Goal: Task Accomplishment & Management: Use online tool/utility

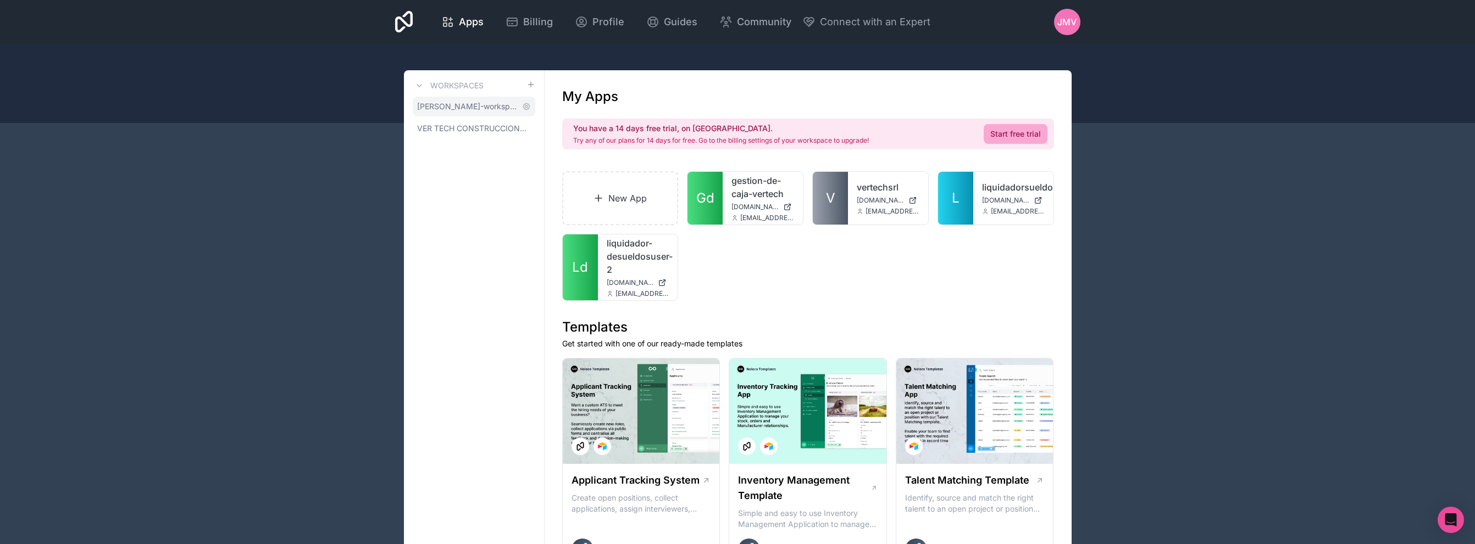
click at [475, 115] on link "[PERSON_NAME]-workspace" at bounding box center [474, 107] width 123 height 20
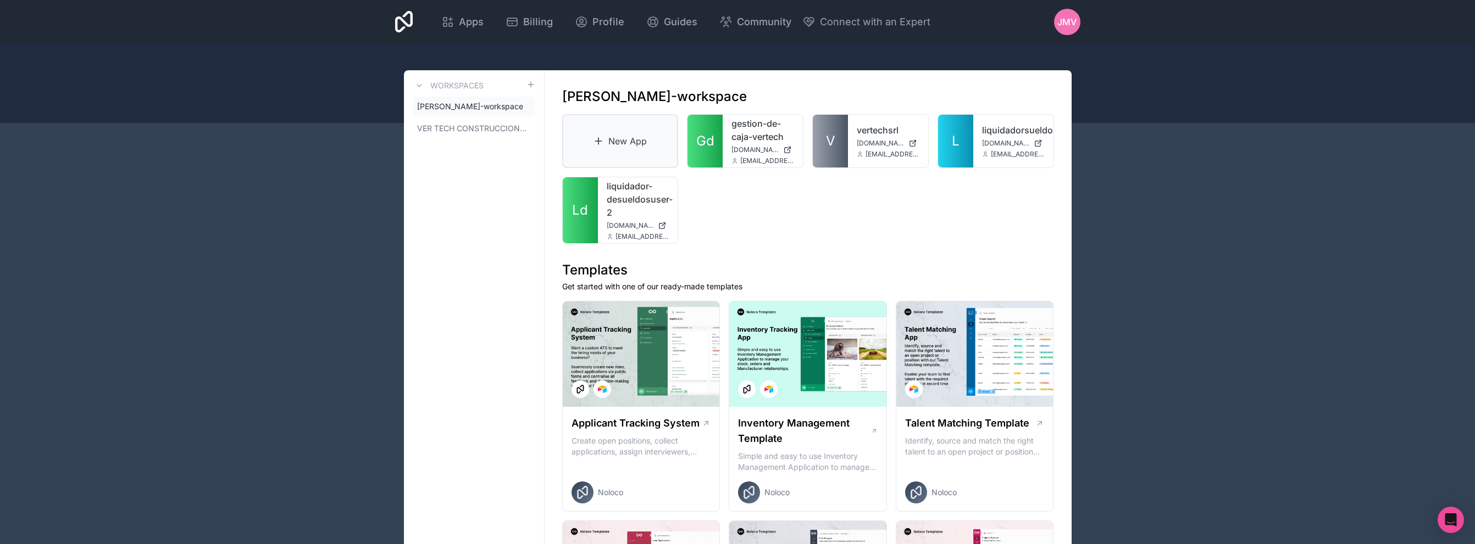
click at [572, 143] on link "New App" at bounding box center [620, 141] width 116 height 54
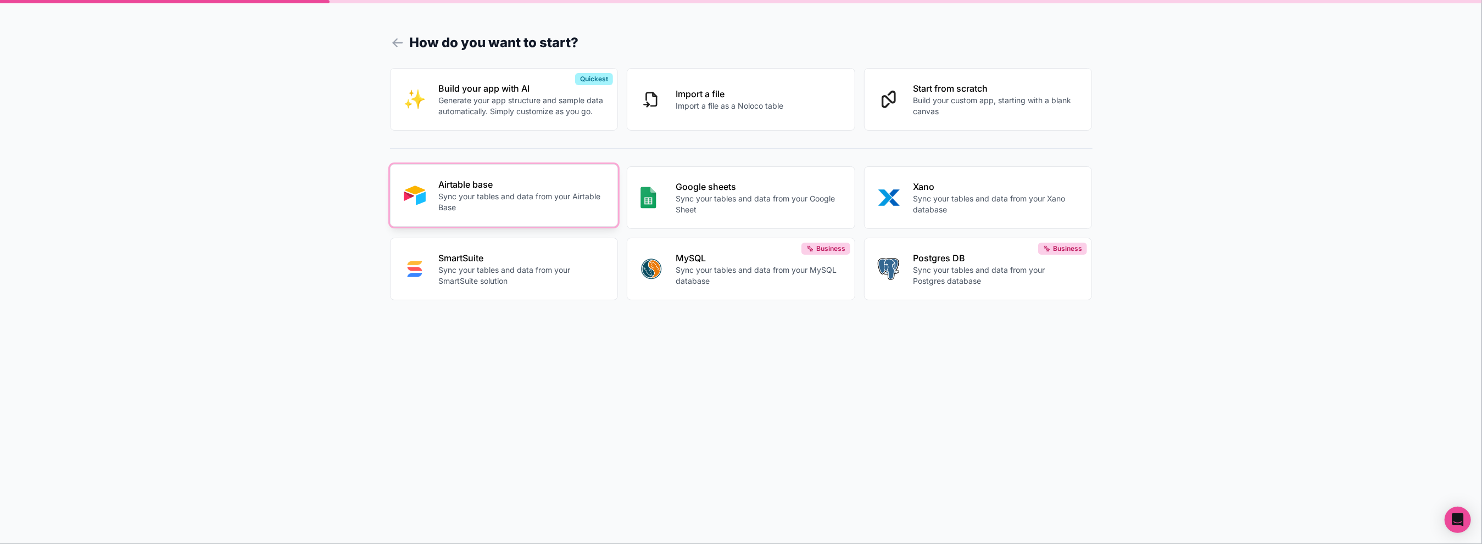
click at [525, 198] on p "Sync your tables and data from your Airtable Base" at bounding box center [522, 202] width 166 height 22
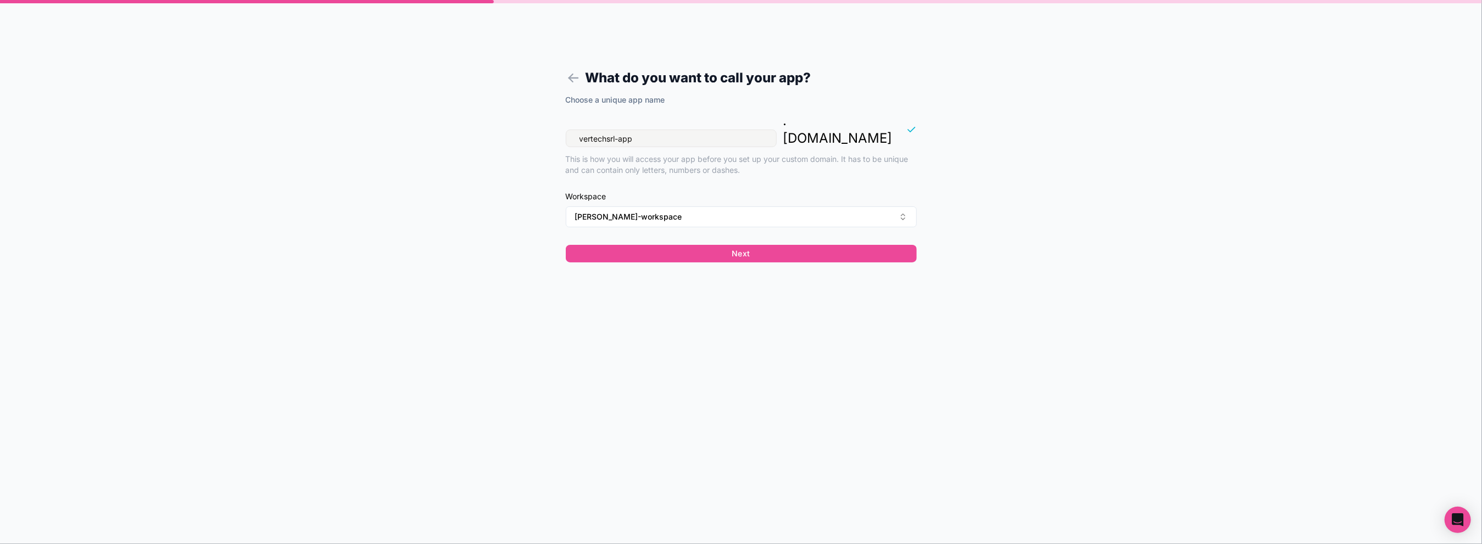
click at [689, 130] on input "vertechsrl-app" at bounding box center [671, 139] width 211 height 18
click at [678, 212] on span "[PERSON_NAME]-workspace" at bounding box center [628, 217] width 107 height 11
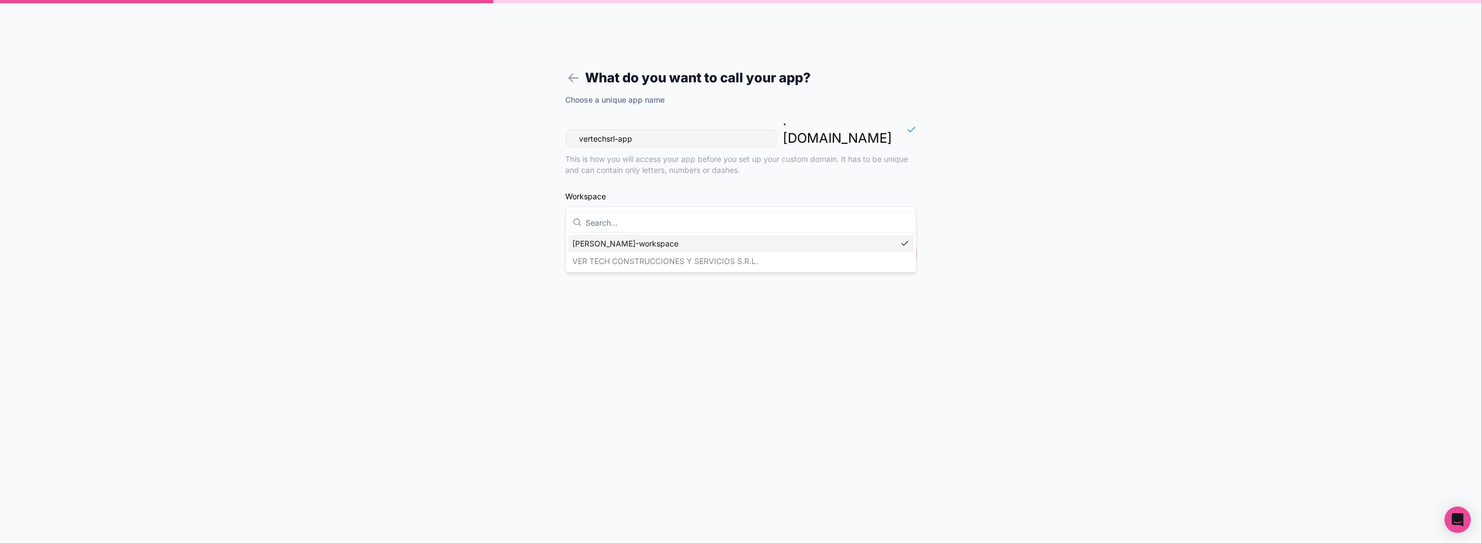
click at [652, 248] on div "[PERSON_NAME]-workspace" at bounding box center [742, 244] width 346 height 18
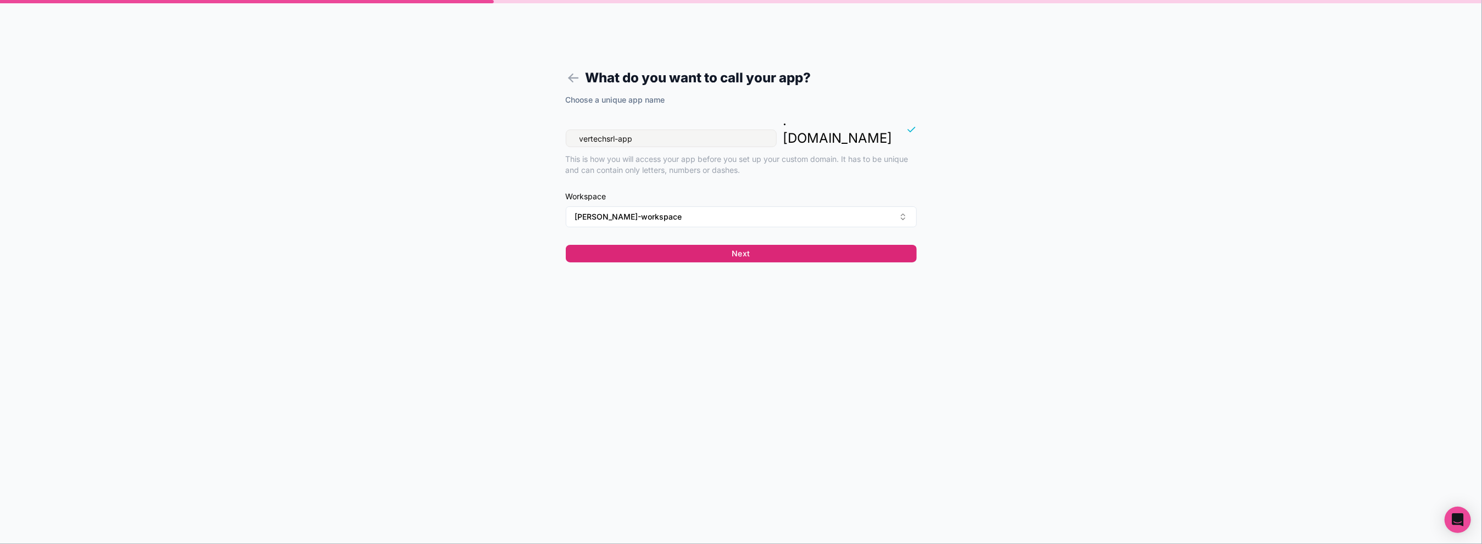
click at [737, 245] on button "Next" at bounding box center [741, 254] width 351 height 18
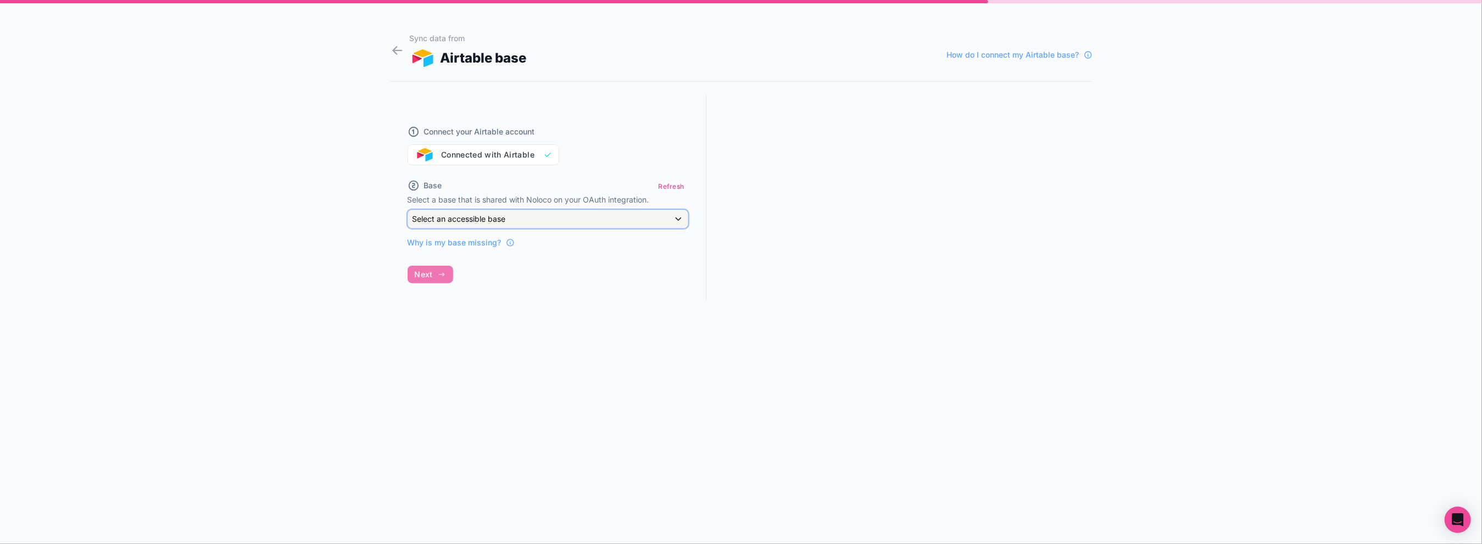
click at [582, 210] on div "Select an accessible base" at bounding box center [548, 219] width 280 height 18
click at [492, 275] on li "No options" at bounding box center [560, 279] width 301 height 22
click at [696, 129] on div at bounding box center [741, 272] width 1482 height 544
click at [674, 188] on button "Refresh" at bounding box center [671, 187] width 34 height 16
click at [443, 268] on div "Connect your Airtable account Connected with Airtable Base Refresh Select a bas…" at bounding box center [548, 208] width 316 height 226
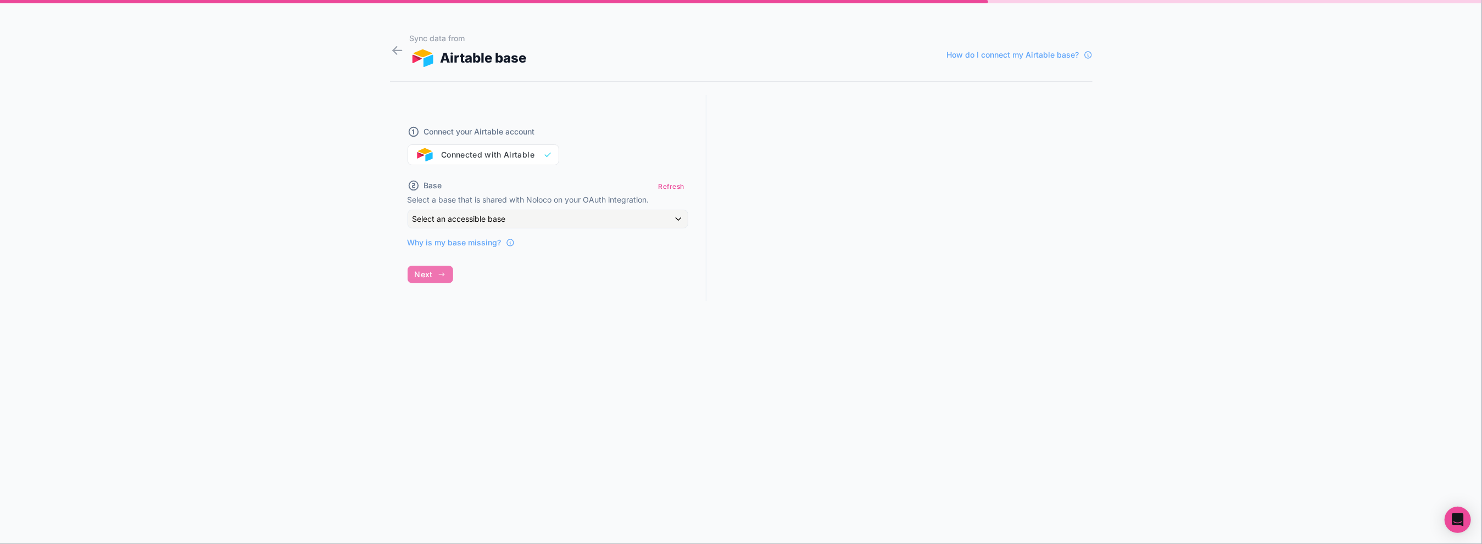
click at [432, 272] on div "Connect your Airtable account Connected with Airtable Base Refresh Select a bas…" at bounding box center [548, 208] width 316 height 226
click at [546, 212] on div "Select an accessible base" at bounding box center [548, 219] width 280 height 18
click at [454, 274] on span "No options" at bounding box center [438, 278] width 39 height 9
click at [466, 270] on li "No options" at bounding box center [560, 279] width 301 height 22
click at [462, 224] on div at bounding box center [741, 272] width 1482 height 544
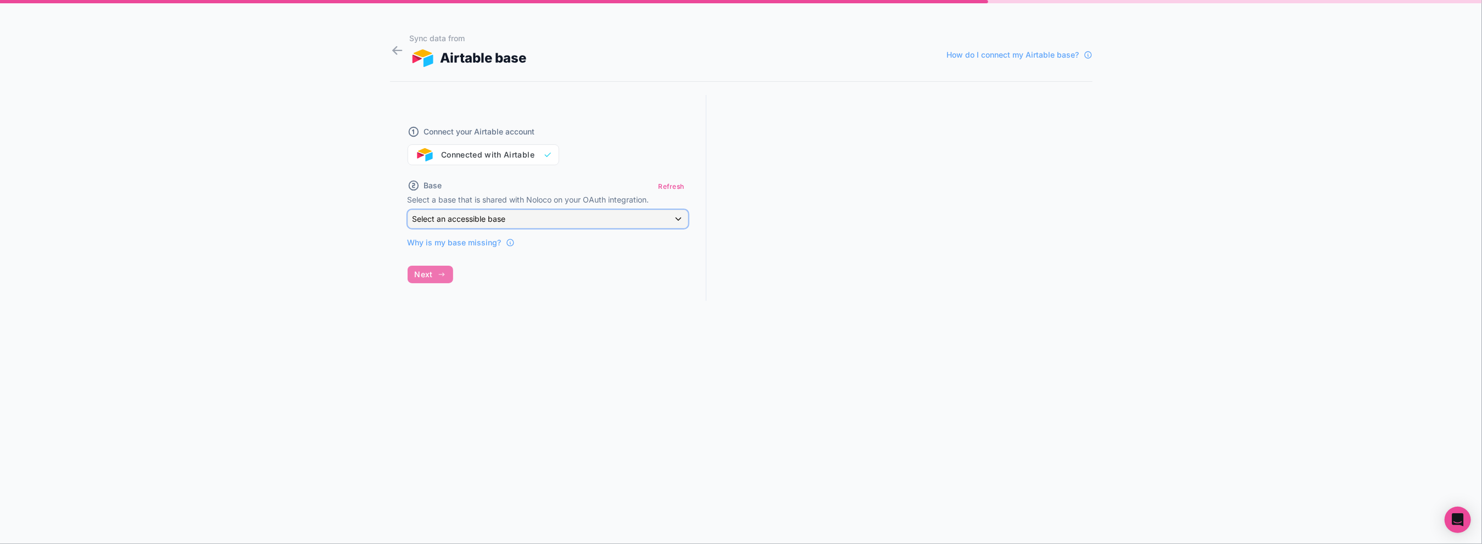
click at [462, 224] on div "Select an accessible base" at bounding box center [548, 219] width 280 height 18
click at [462, 224] on div at bounding box center [741, 272] width 1482 height 544
click at [457, 157] on div "Connect your Airtable account Connected with Airtable" at bounding box center [548, 139] width 281 height 53
click at [399, 53] on icon at bounding box center [397, 50] width 15 height 15
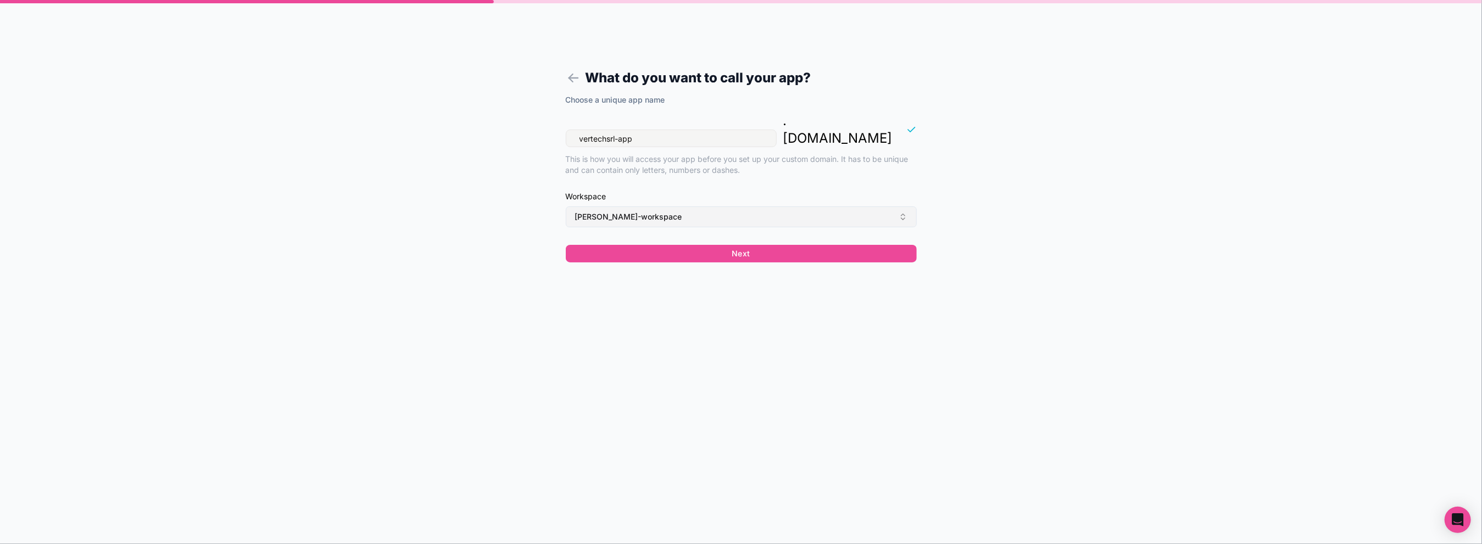
click at [678, 207] on button "[PERSON_NAME]-workspace" at bounding box center [741, 217] width 351 height 21
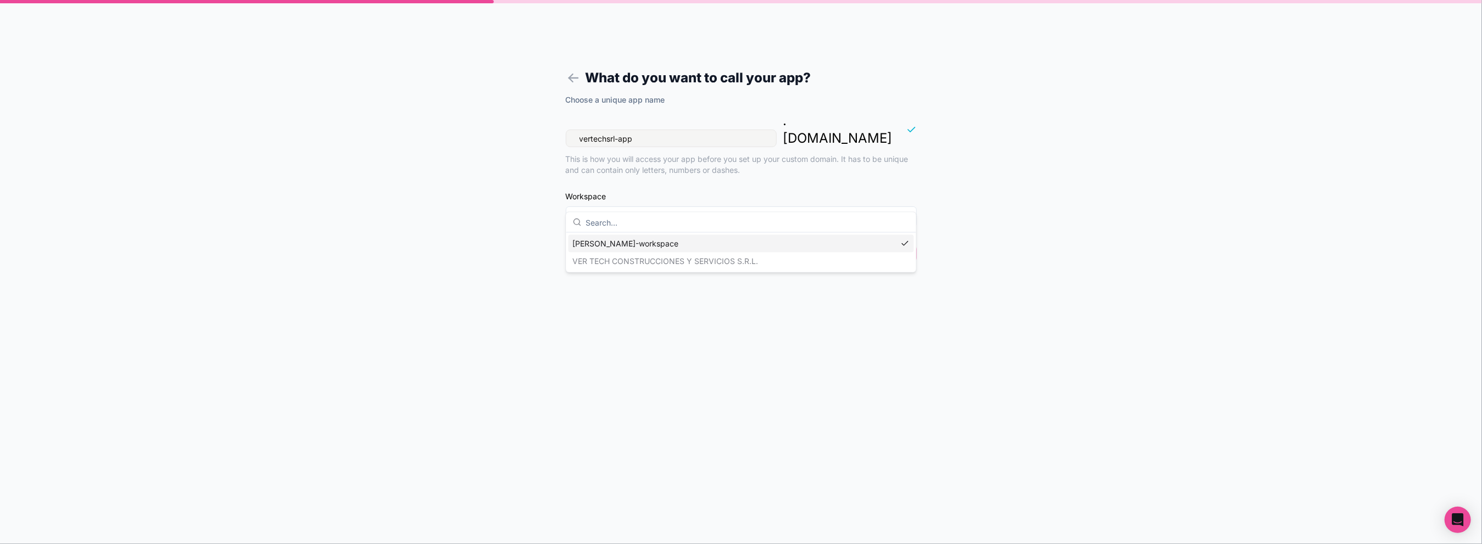
click at [672, 264] on div "[PERSON_NAME]-workspace VER TECH CONSTRUCCIONES Y SERVICIOS S.R.L." at bounding box center [742, 252] width 346 height 35
click at [715, 191] on div "Workspace [PERSON_NAME]-workspace" at bounding box center [741, 209] width 351 height 36
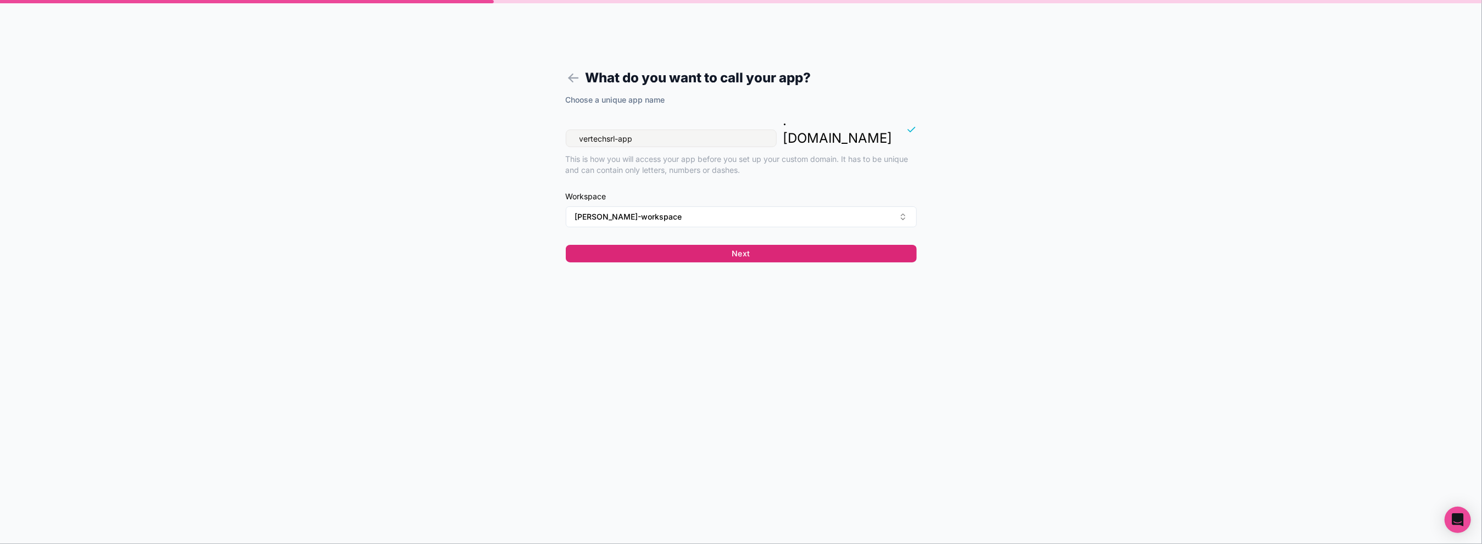
click at [684, 245] on button "Next" at bounding box center [741, 254] width 351 height 18
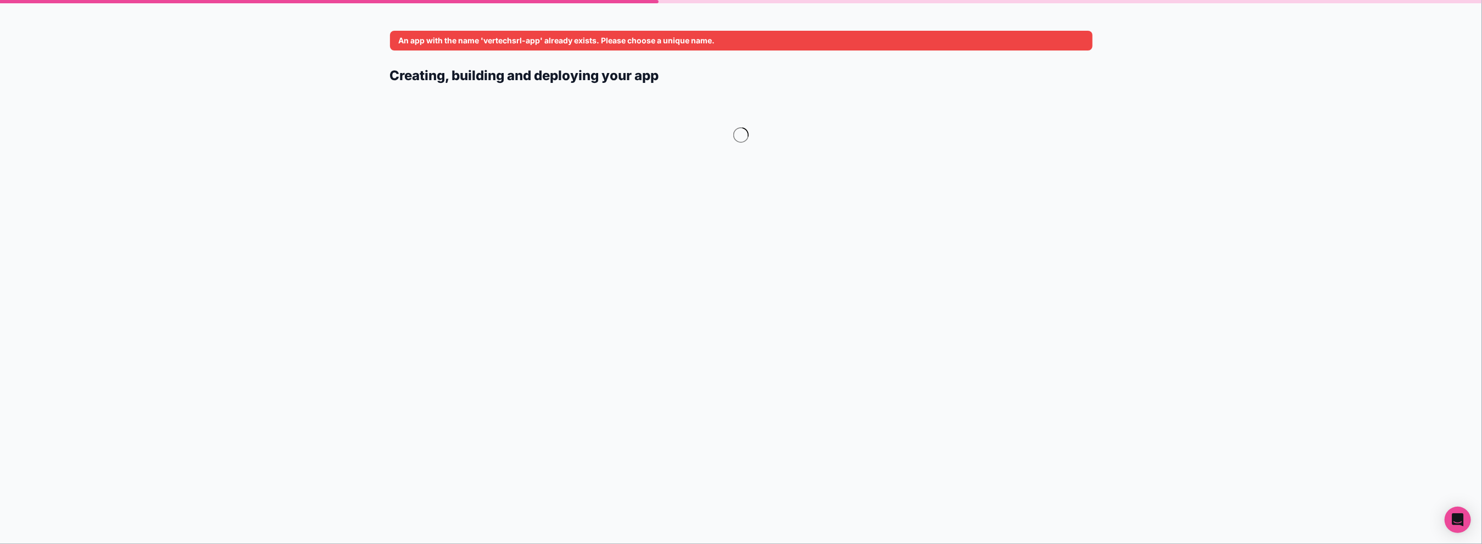
click at [426, 55] on form "An app with the name 'vertechsrl-app' already exists. Please choose a unique na…" at bounding box center [741, 285] width 703 height 518
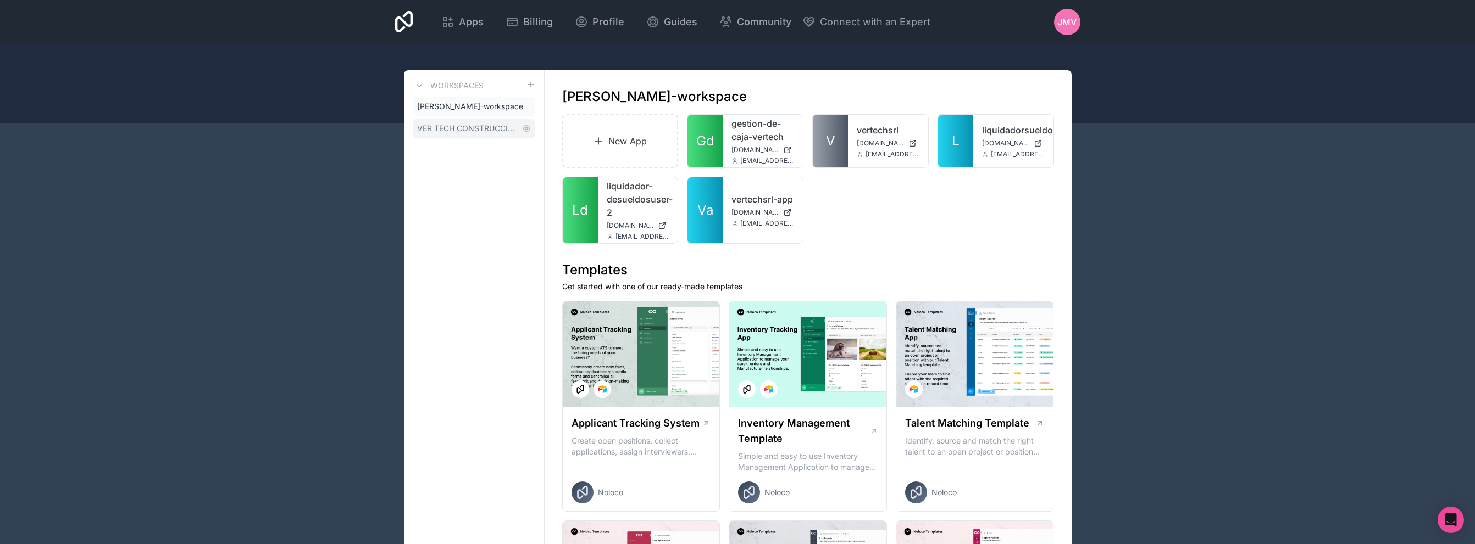
click at [478, 123] on span "VER TECH CONSTRUCCIONES Y SERVICIOS S.R.L." at bounding box center [467, 128] width 101 height 11
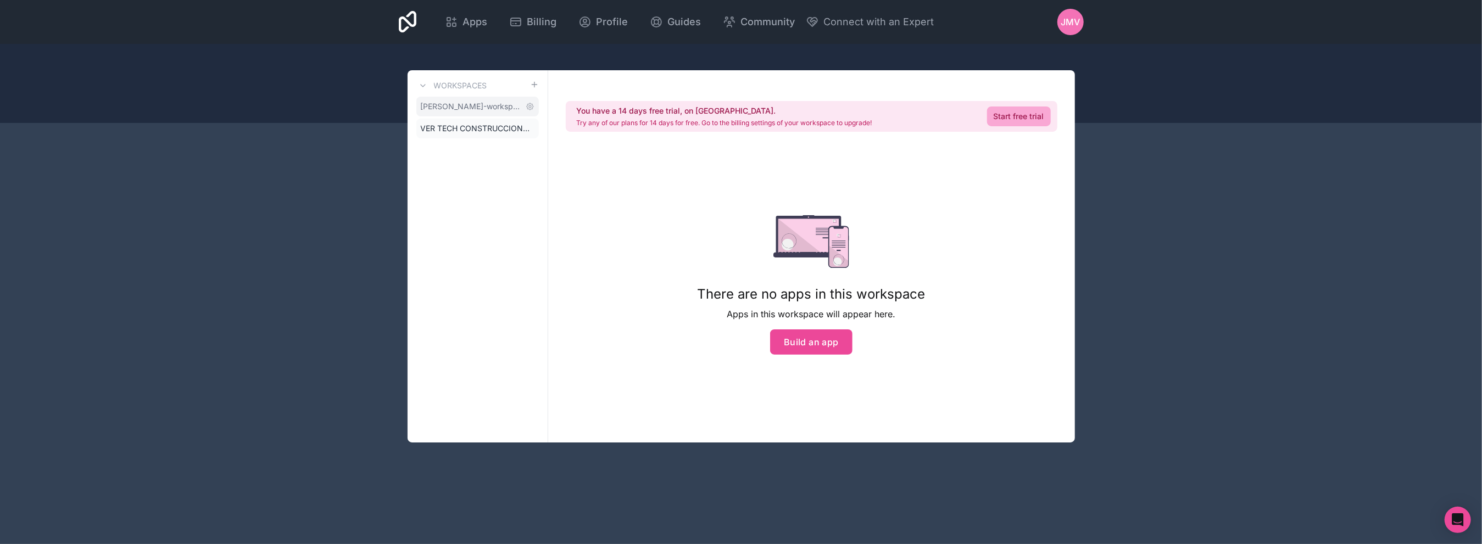
click at [465, 109] on span "[PERSON_NAME]-workspace" at bounding box center [471, 106] width 101 height 11
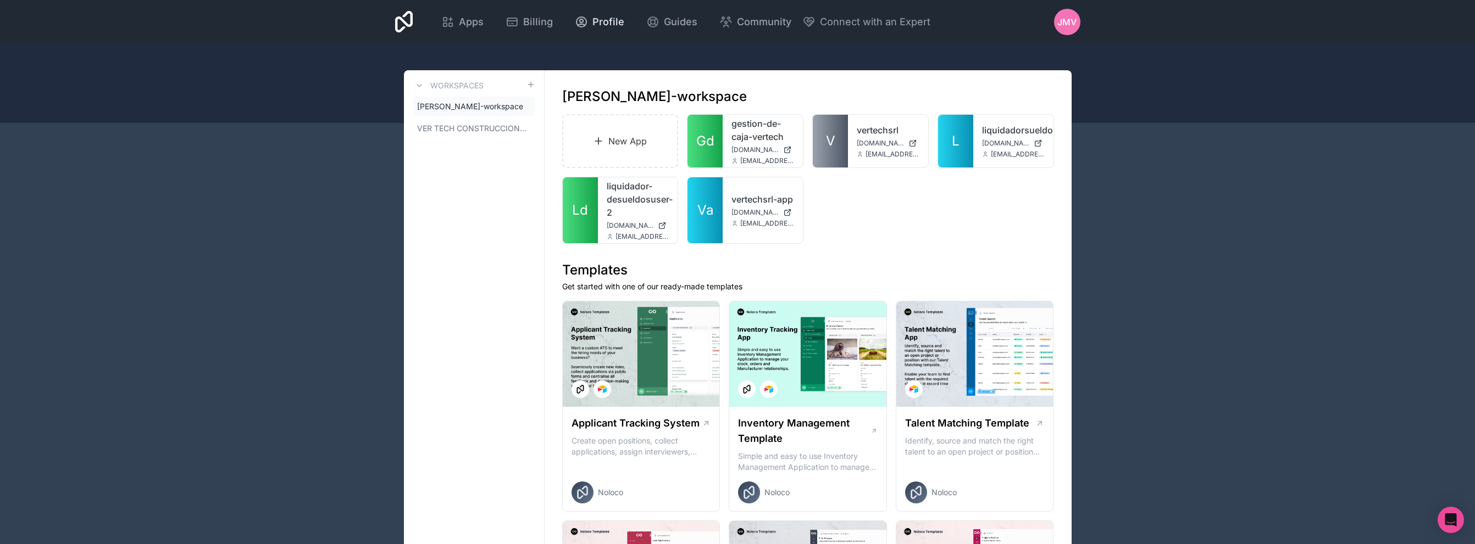
click at [584, 26] on icon at bounding box center [581, 21] width 13 height 13
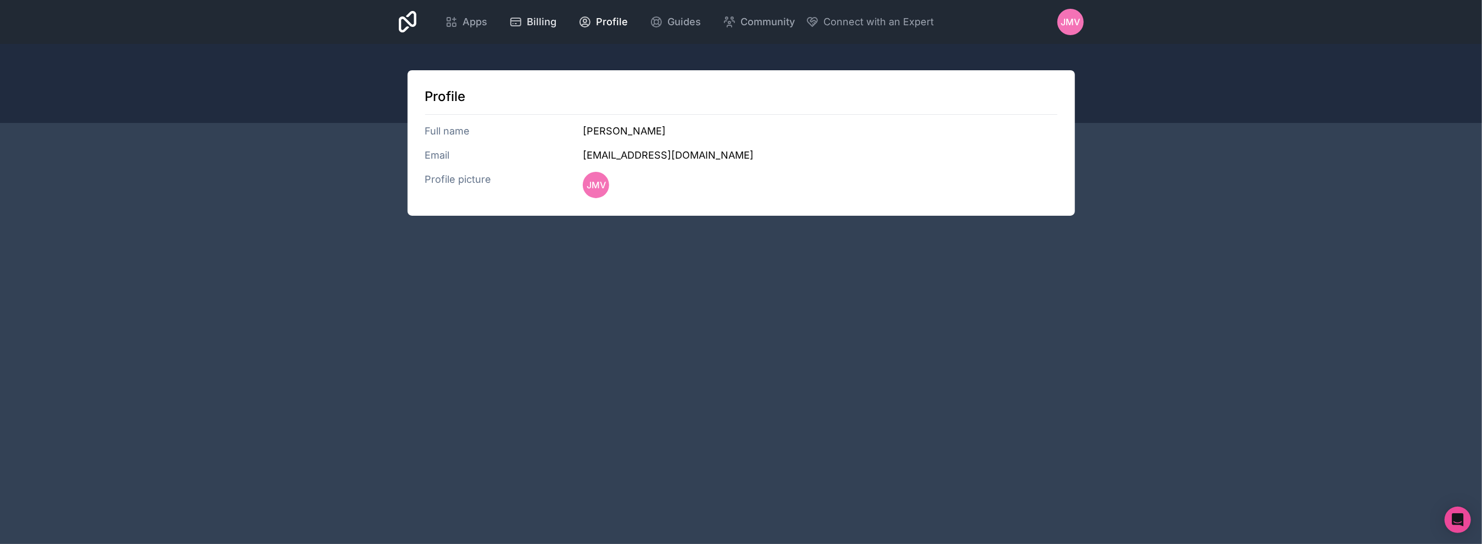
click at [551, 19] on span "Billing" at bounding box center [542, 21] width 30 height 15
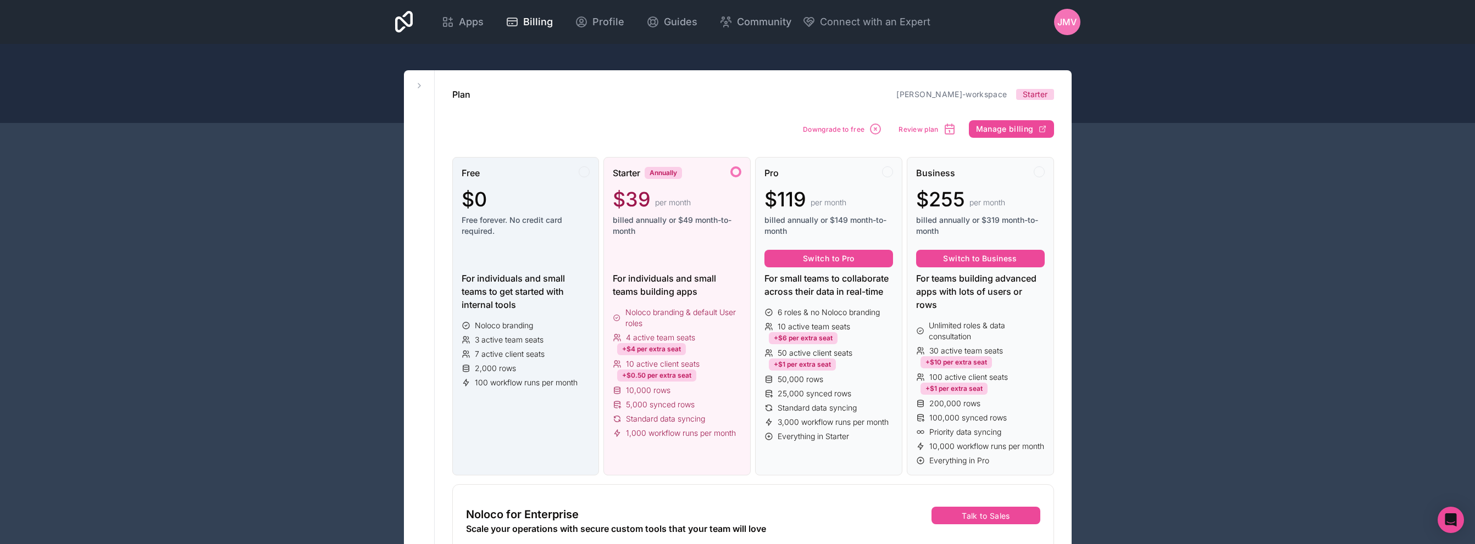
click at [568, 168] on div "Free" at bounding box center [525, 172] width 129 height 13
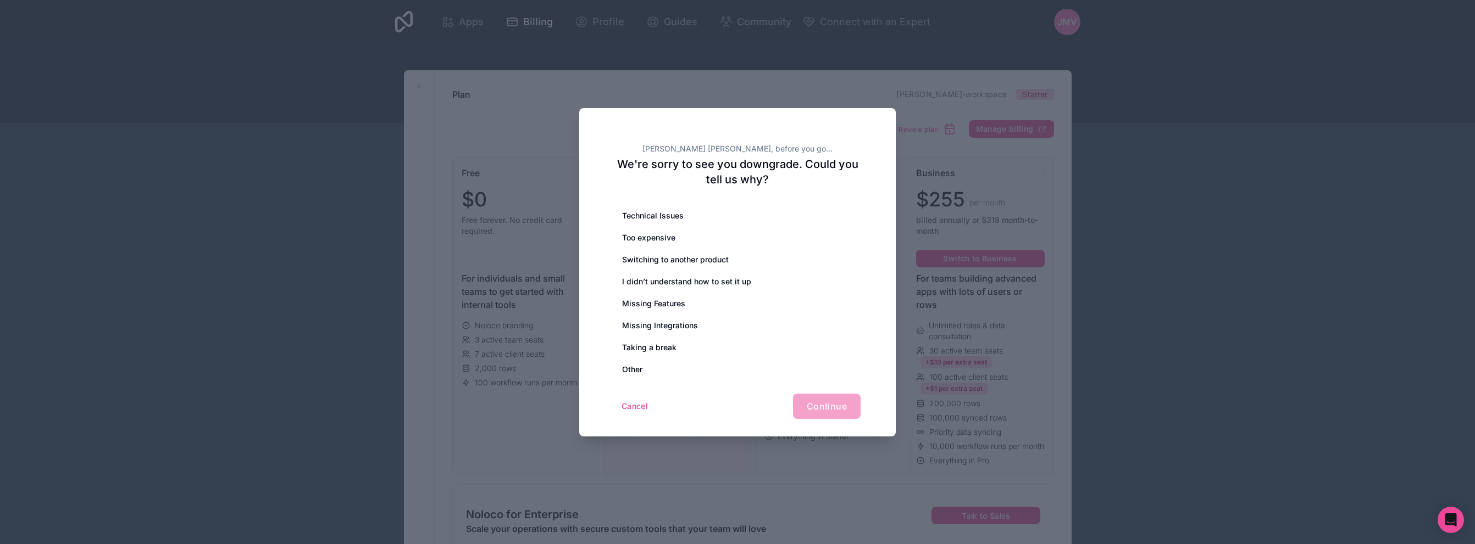
click at [764, 106] on div at bounding box center [737, 272] width 1475 height 544
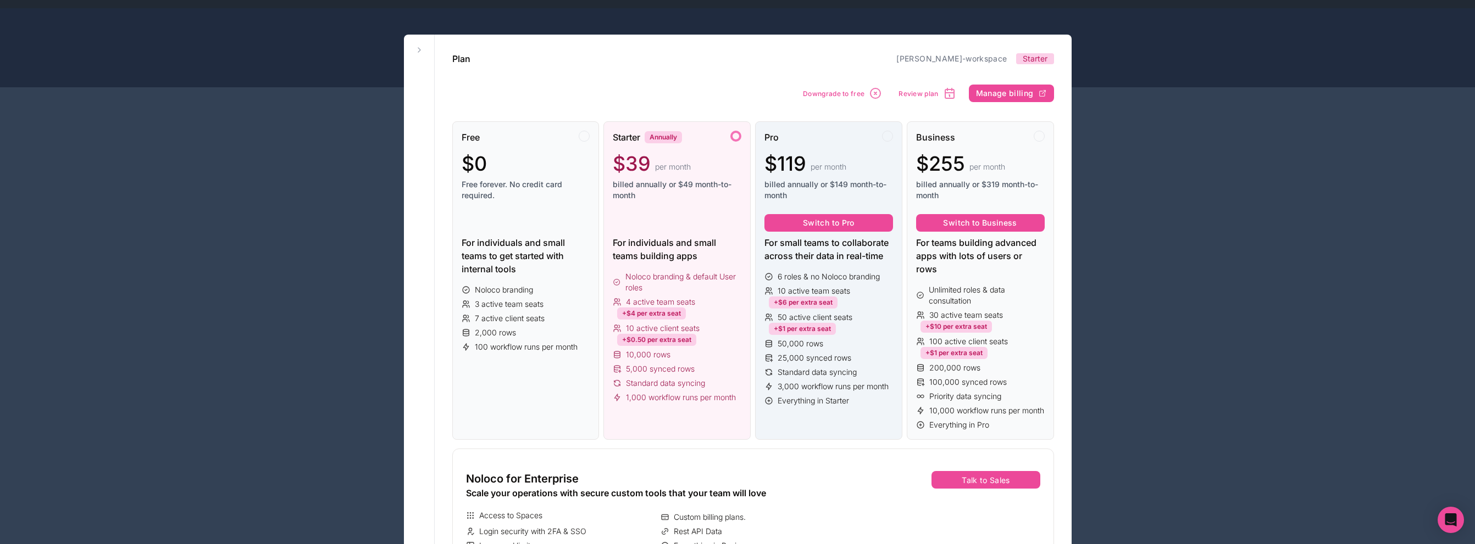
scroll to position [55, 0]
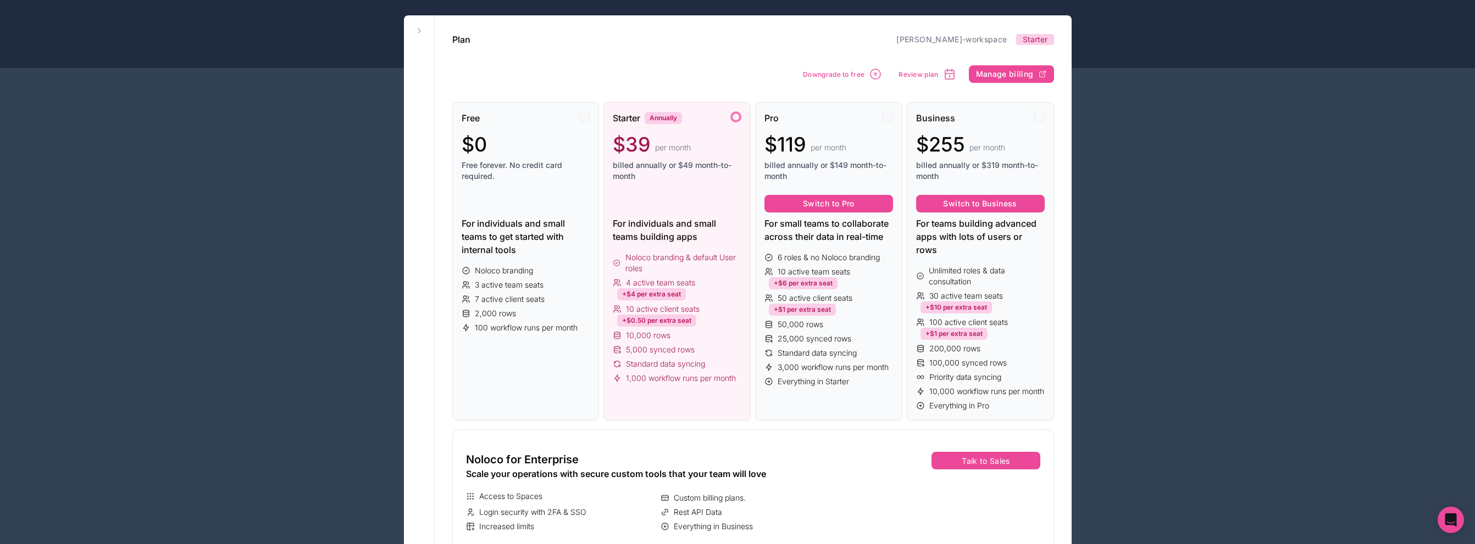
click at [511, 435] on div "Noloco for Enterprise Scale your operations with secure custom tools that your …" at bounding box center [658, 492] width 403 height 115
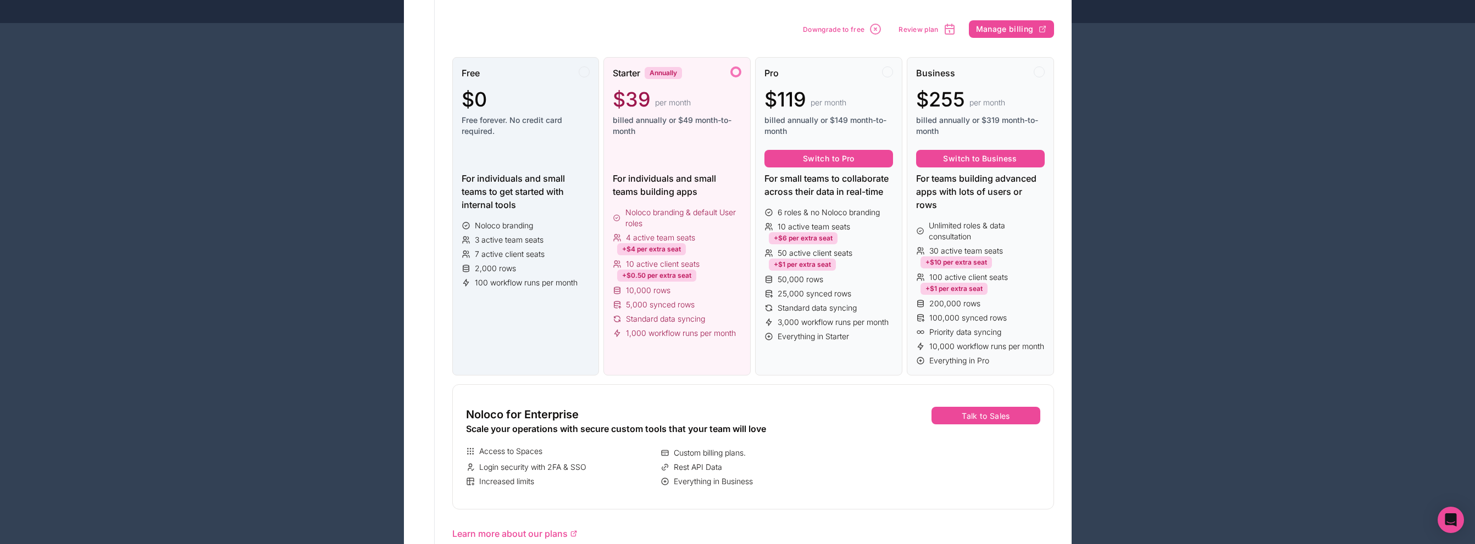
scroll to position [0, 0]
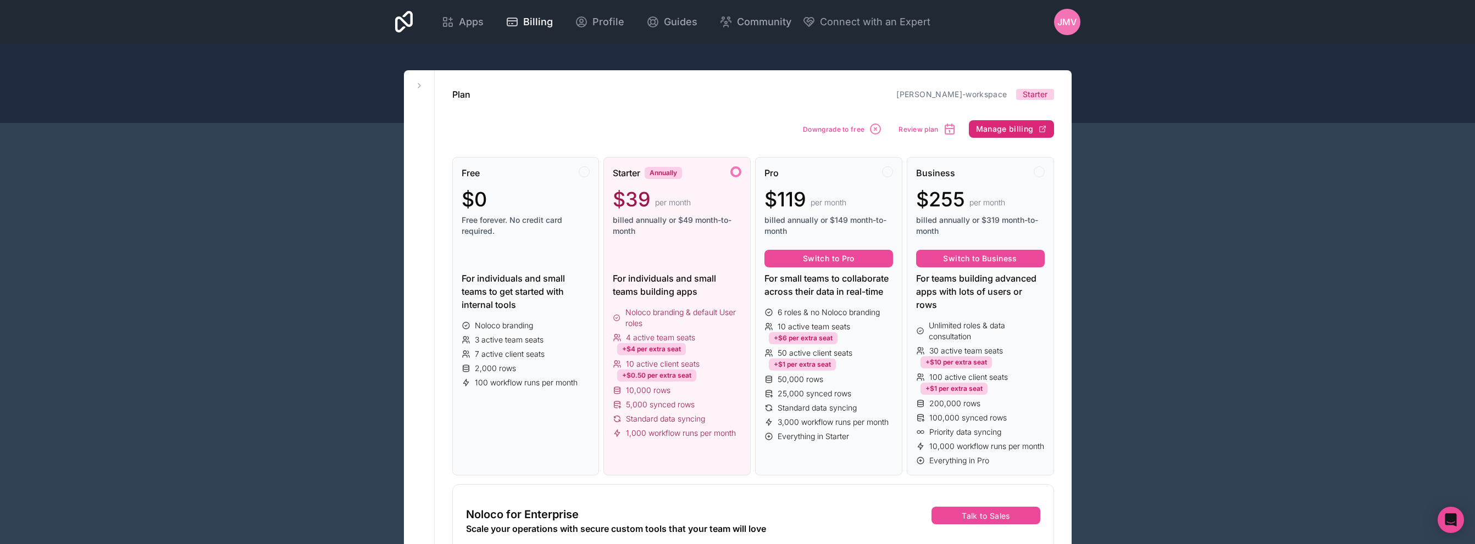
click at [1003, 125] on span "Manage billing" at bounding box center [1005, 129] width 58 height 10
